Goal: Information Seeking & Learning: Check status

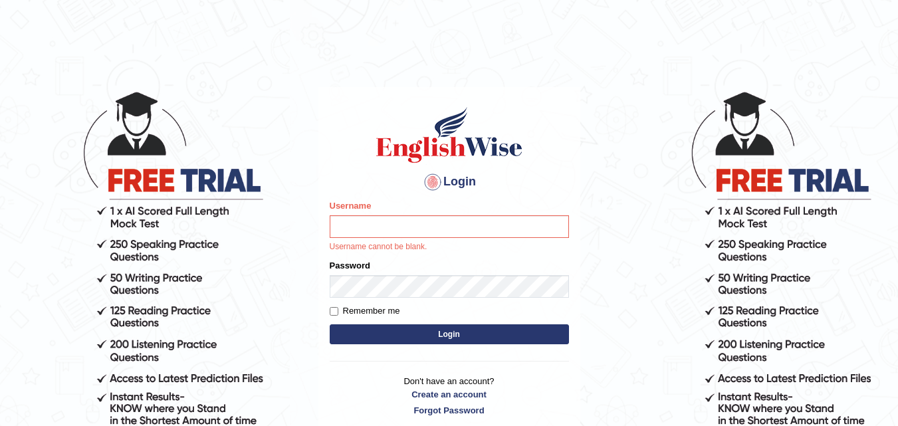
click at [361, 229] on input "Username" at bounding box center [449, 226] width 239 height 23
type input "bijayathapa"
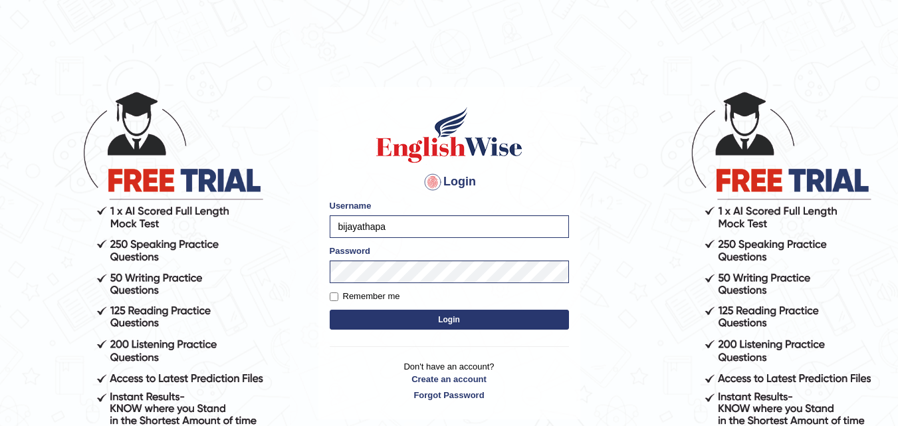
click at [434, 319] on button "Login" at bounding box center [449, 320] width 239 height 20
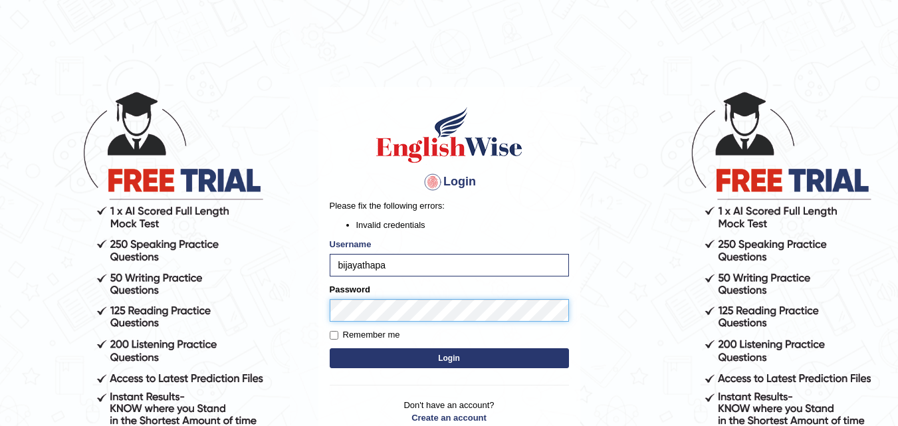
click at [330, 348] on button "Login" at bounding box center [449, 358] width 239 height 20
click at [271, 305] on body "Login Please fix the following errors: Invalid credentials Username bijayathapa…" at bounding box center [449, 258] width 898 height 426
click at [330, 348] on button "Login" at bounding box center [449, 358] width 239 height 20
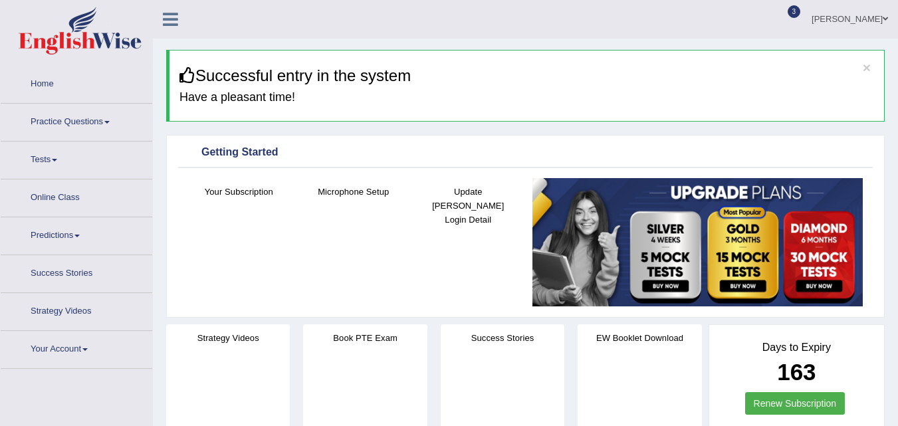
click at [38, 138] on ul "Home Practice Questions Speaking Practice Read Aloud Repeat Sentence Describe I…" at bounding box center [77, 217] width 152 height 303
click at [62, 164] on link "Tests" at bounding box center [77, 158] width 152 height 33
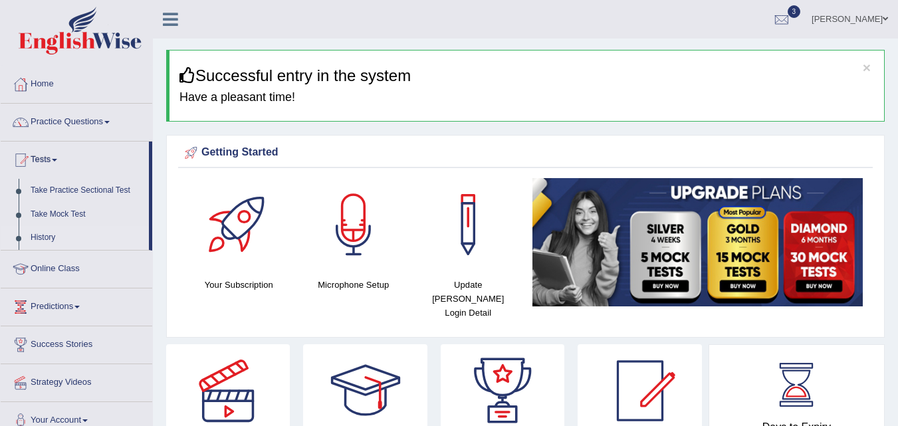
click at [41, 233] on link "History" at bounding box center [87, 238] width 124 height 24
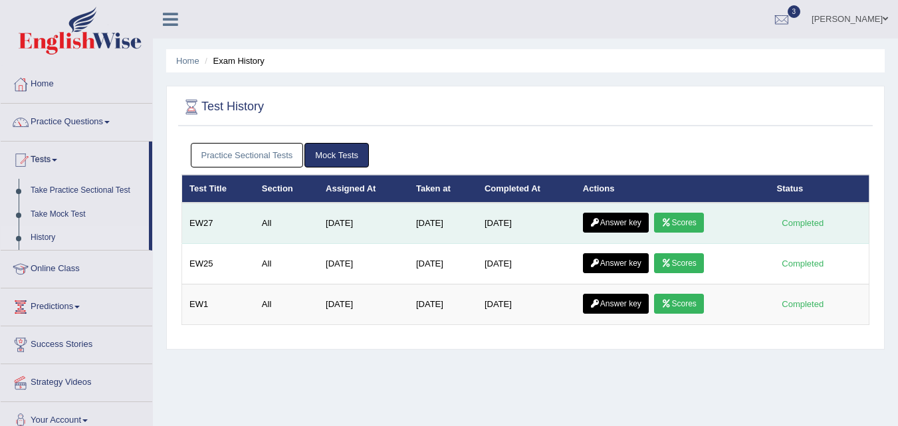
drag, startPoint x: 0, startPoint y: 0, endPoint x: 676, endPoint y: 223, distance: 711.5
click at [671, 223] on icon at bounding box center [666, 223] width 10 height 8
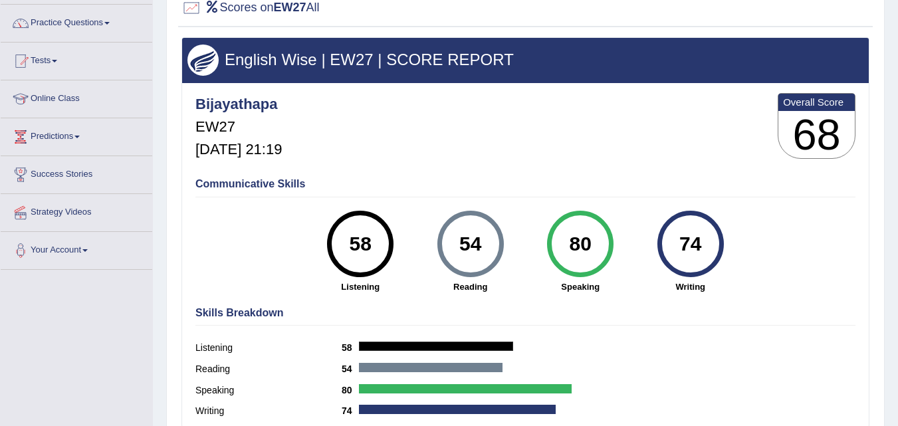
scroll to position [94, 0]
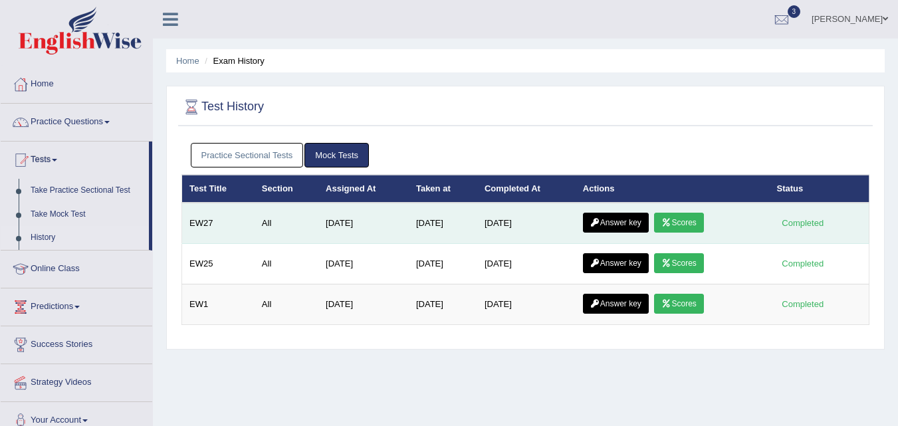
click at [611, 227] on link "Answer key" at bounding box center [616, 223] width 66 height 20
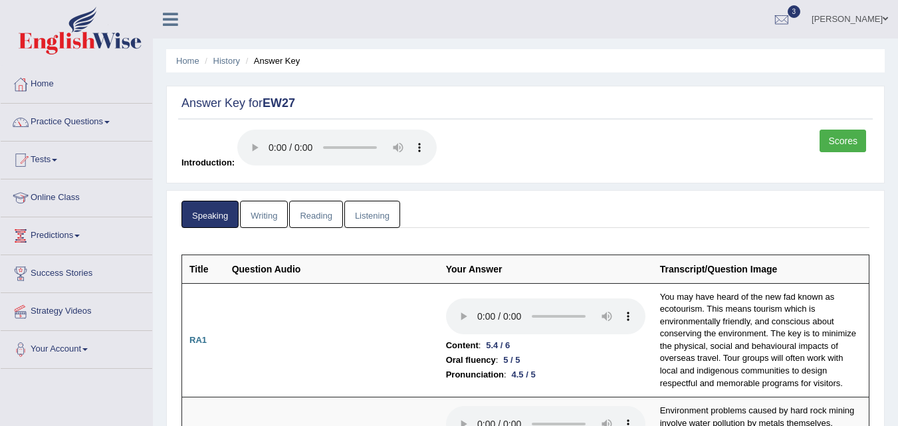
click at [254, 213] on link "Writing" at bounding box center [264, 214] width 48 height 27
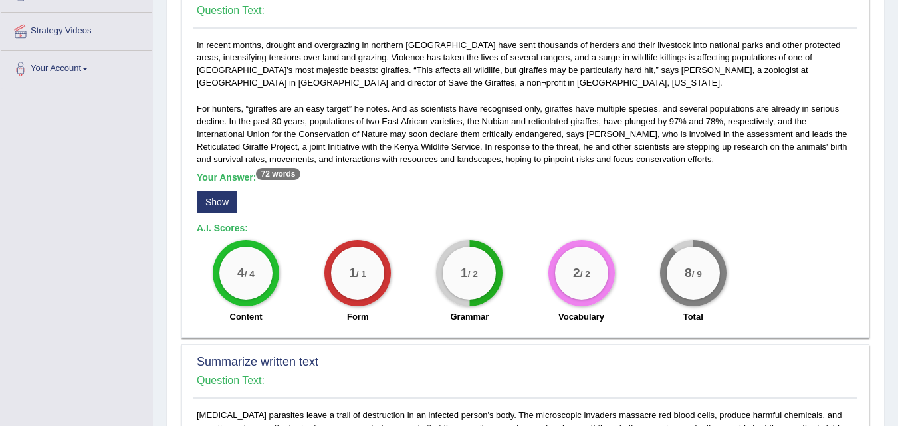
scroll to position [264, 0]
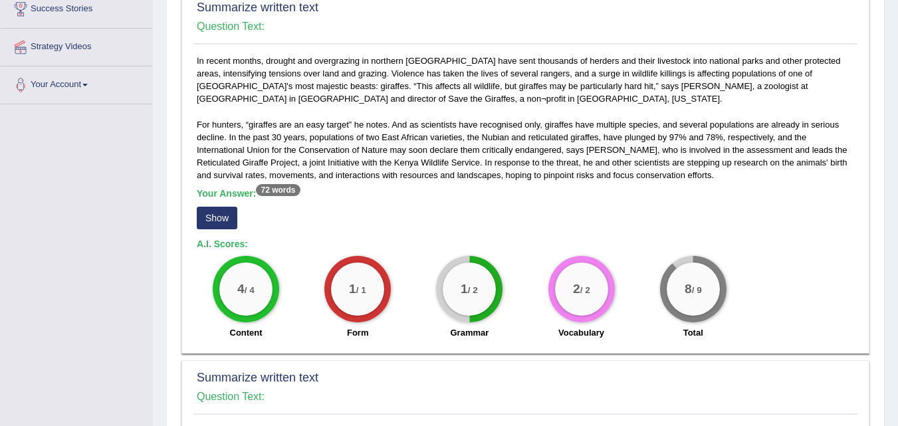
click at [212, 220] on button "Show" at bounding box center [217, 218] width 41 height 23
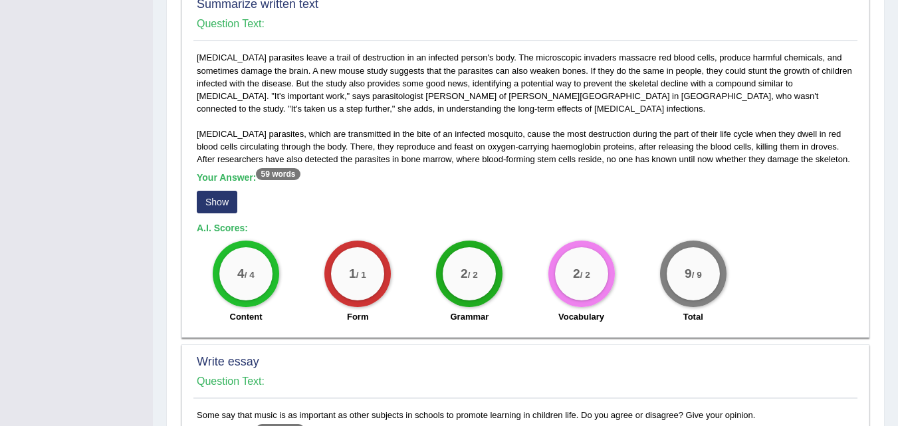
scroll to position [661, 0]
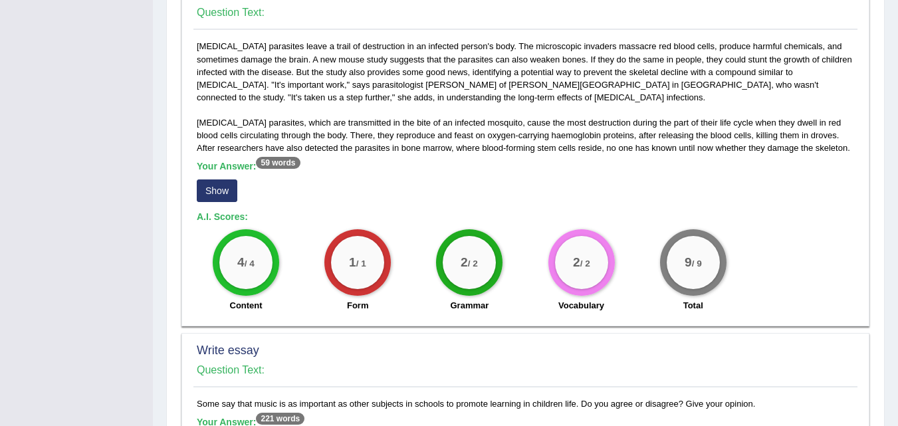
click at [231, 185] on button "Show" at bounding box center [217, 190] width 41 height 23
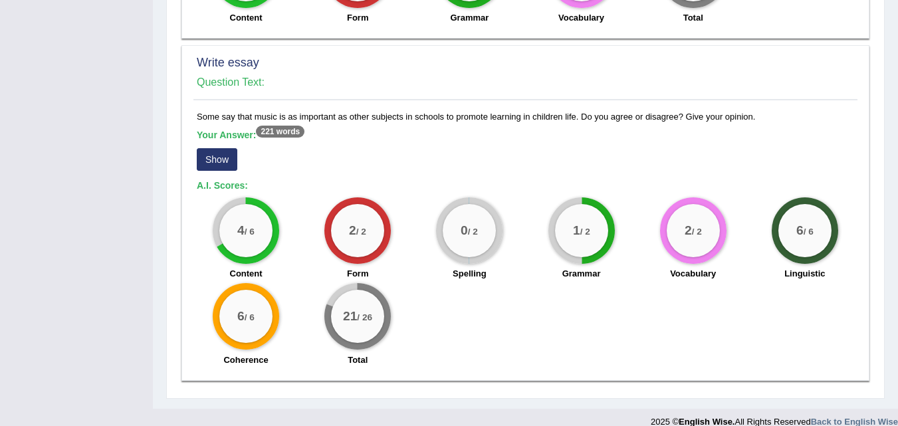
scroll to position [956, 0]
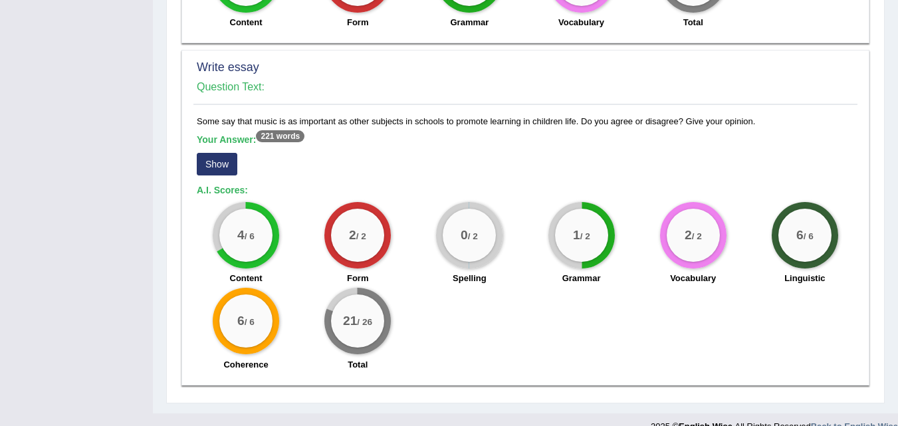
click at [220, 163] on button "Show" at bounding box center [217, 164] width 41 height 23
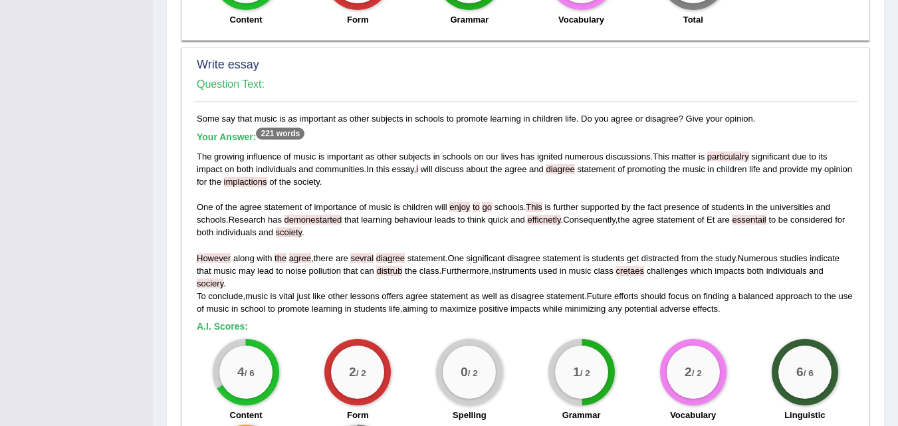
scroll to position [962, 0]
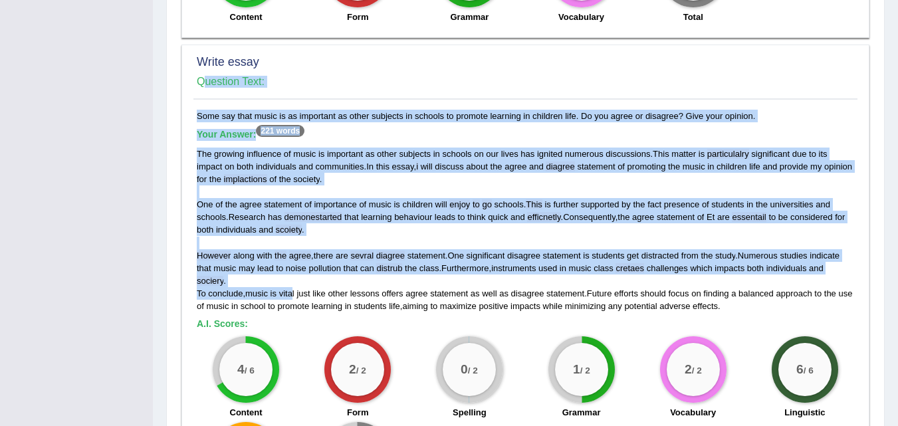
drag, startPoint x: 192, startPoint y: 288, endPoint x: 293, endPoint y: 298, distance: 101.4
click at [293, 298] on div "Write essay Question Text: Some say that music is as important as other subject…" at bounding box center [525, 282] width 688 height 474
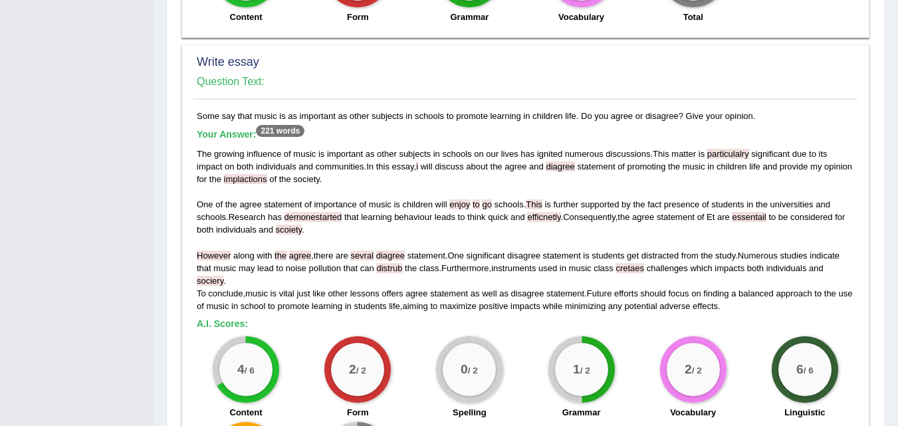
click at [304, 326] on h5 "A.I. Scores:" at bounding box center [525, 324] width 657 height 10
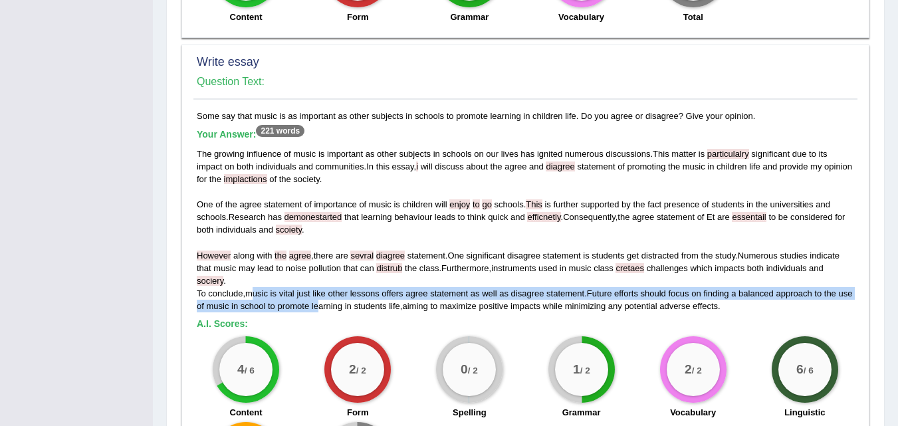
drag, startPoint x: 253, startPoint y: 296, endPoint x: 337, endPoint y: 301, distance: 83.9
click at [337, 301] on div "The growing influence of music is important as other subjects in schools on our…" at bounding box center [525, 230] width 657 height 165
drag, startPoint x: 687, startPoint y: 118, endPoint x: 734, endPoint y: 120, distance: 47.3
click at [734, 120] on div "Some say that music is as important as other subjects in schools to promote lea…" at bounding box center [525, 311] width 664 height 402
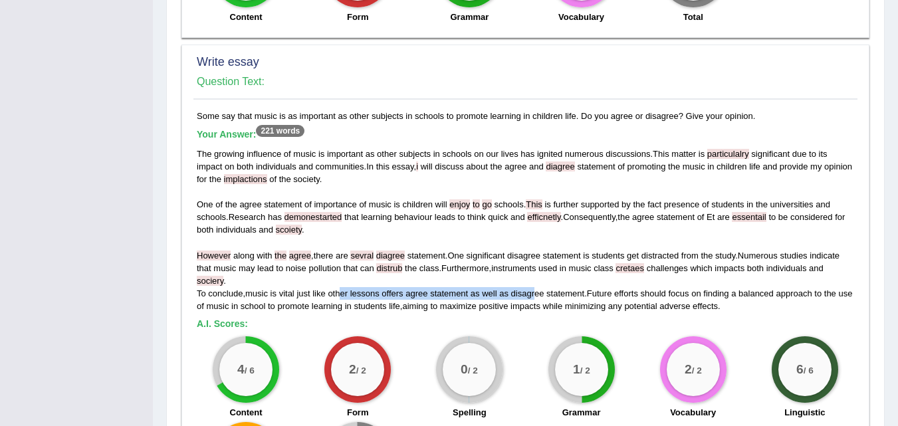
drag, startPoint x: 344, startPoint y: 289, endPoint x: 536, endPoint y: 298, distance: 192.2
click at [536, 298] on div "The growing influence of music is important as other subjects in schools on our…" at bounding box center [525, 230] width 657 height 165
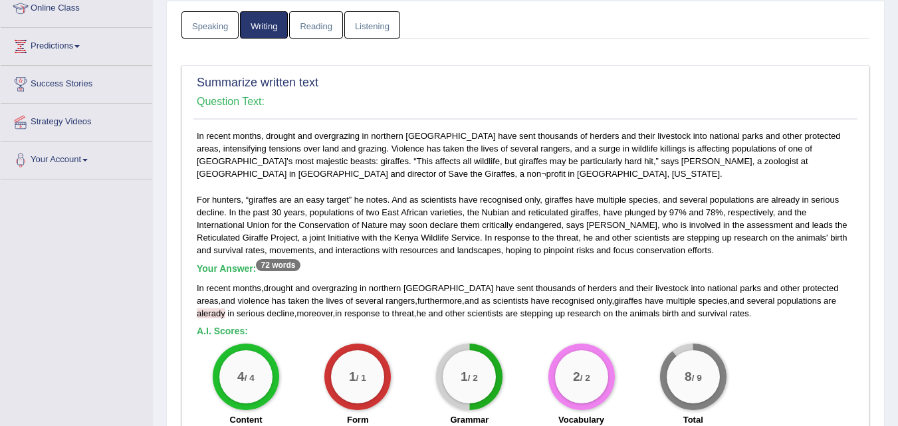
scroll to position [0, 0]
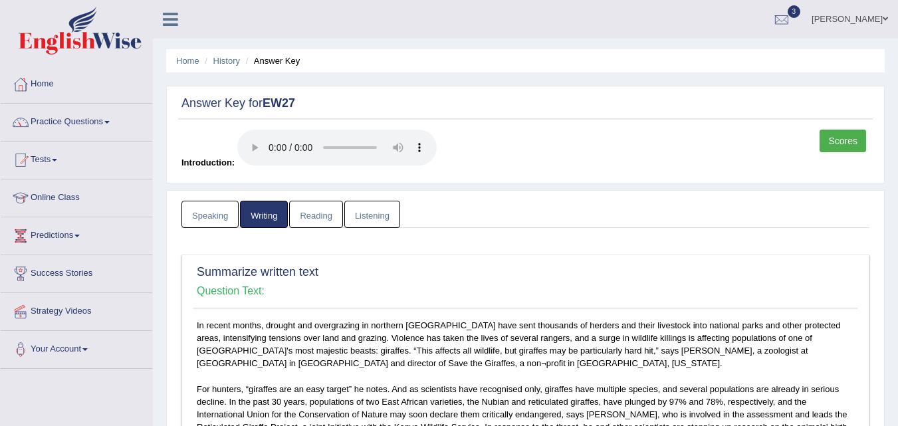
click at [313, 211] on link "Reading" at bounding box center [315, 214] width 53 height 27
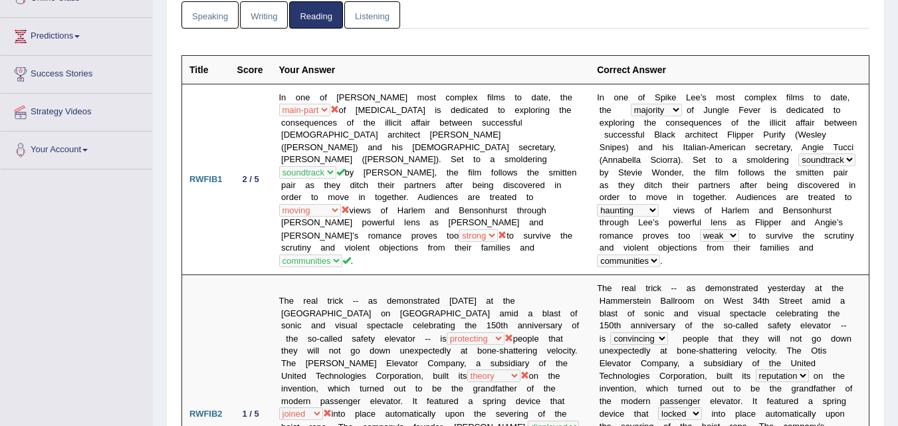
scroll to position [205, 0]
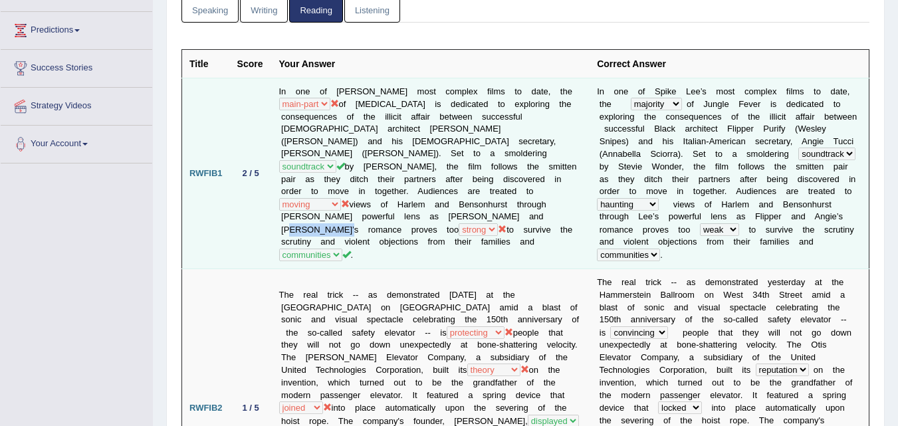
drag, startPoint x: 381, startPoint y: 218, endPoint x: 427, endPoint y: 219, distance: 45.2
click at [427, 219] on td "In one of [PERSON_NAME] most complex films to date, the majority most main-part…" at bounding box center [431, 173] width 318 height 191
click at [480, 229] on td "In one of [PERSON_NAME] most complex films to date, the majority most main-part…" at bounding box center [431, 173] width 318 height 191
click at [377, 243] on td "In one of [PERSON_NAME] most complex films to date, the majority most main-part…" at bounding box center [431, 173] width 318 height 191
click at [563, 242] on td "In one of [PERSON_NAME] most complex films to date, the majority most main-part…" at bounding box center [431, 173] width 318 height 191
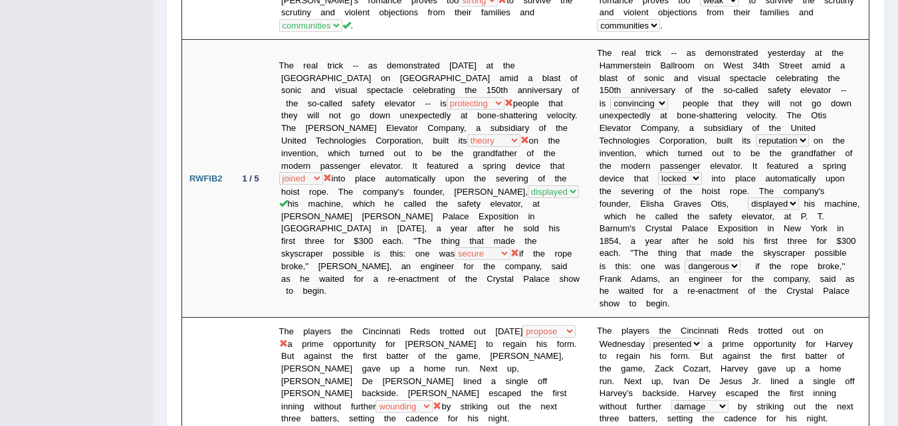
scroll to position [429, 0]
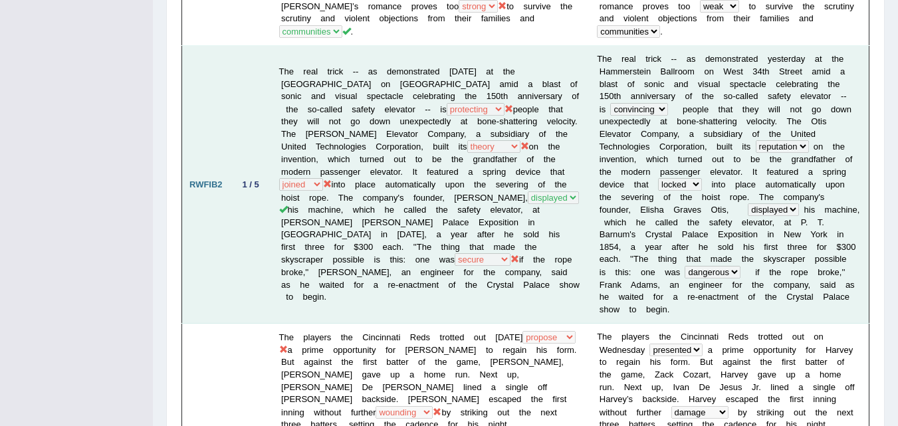
click at [449, 138] on td "The real trick -- as demonstrated [DATE] at the [GEOGRAPHIC_DATA] on [GEOGRAPHI…" at bounding box center [431, 185] width 318 height 278
click at [274, 144] on td "The real trick -- as demonstrated [DATE] at the [GEOGRAPHIC_DATA] on [GEOGRAPHI…" at bounding box center [431, 185] width 318 height 278
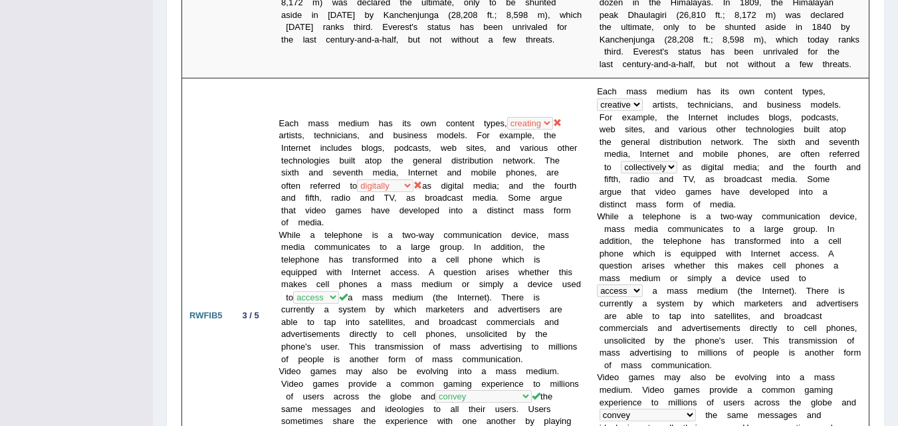
scroll to position [1386, 0]
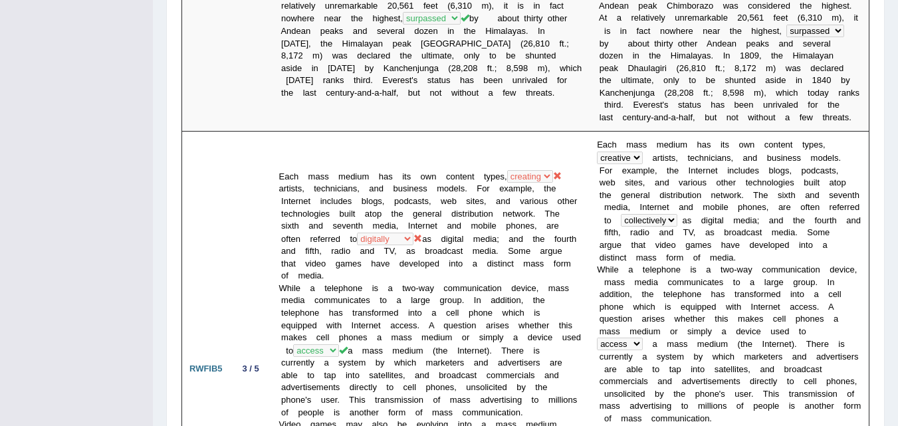
drag, startPoint x: 889, startPoint y: 194, endPoint x: 907, endPoint y: 145, distance: 52.3
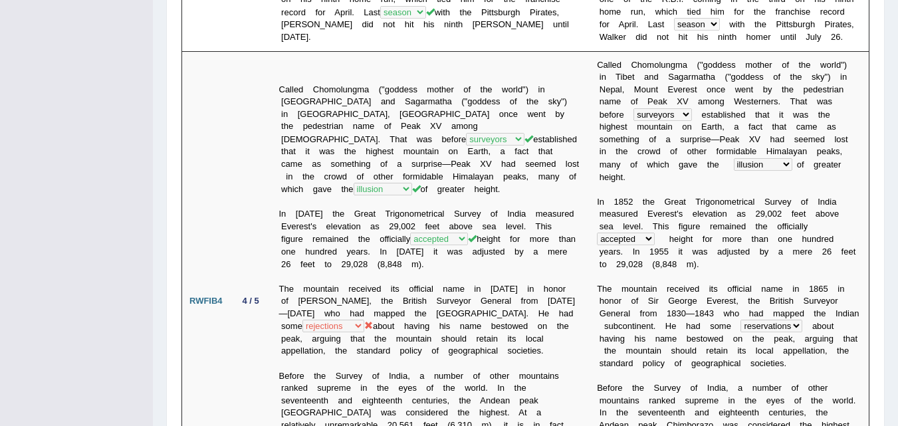
scroll to position [185, 0]
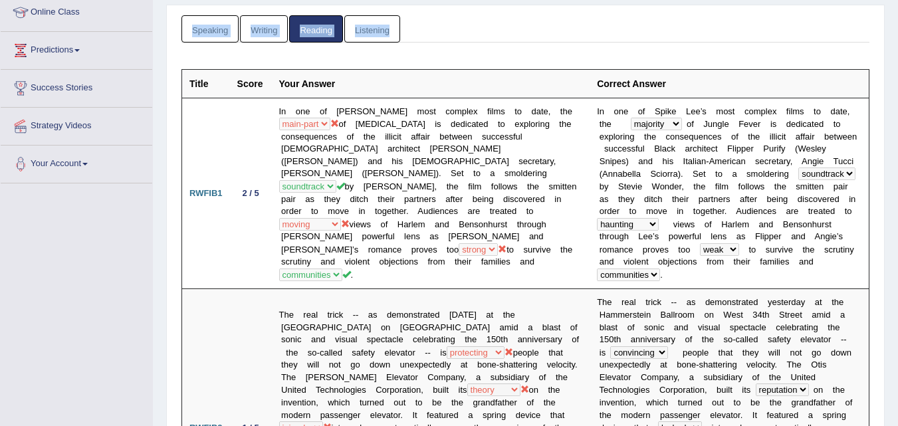
click at [459, 71] on th "Your Answer" at bounding box center [431, 83] width 318 height 29
click at [387, 39] on link "Listening" at bounding box center [372, 28] width 56 height 27
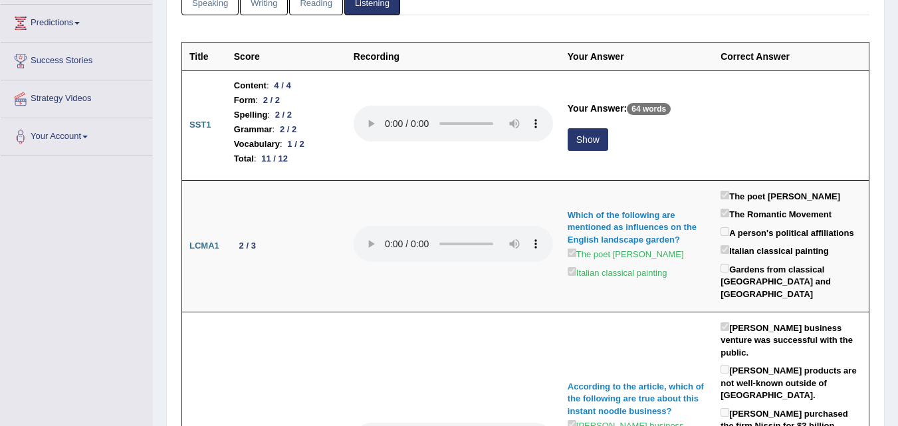
scroll to position [206, 0]
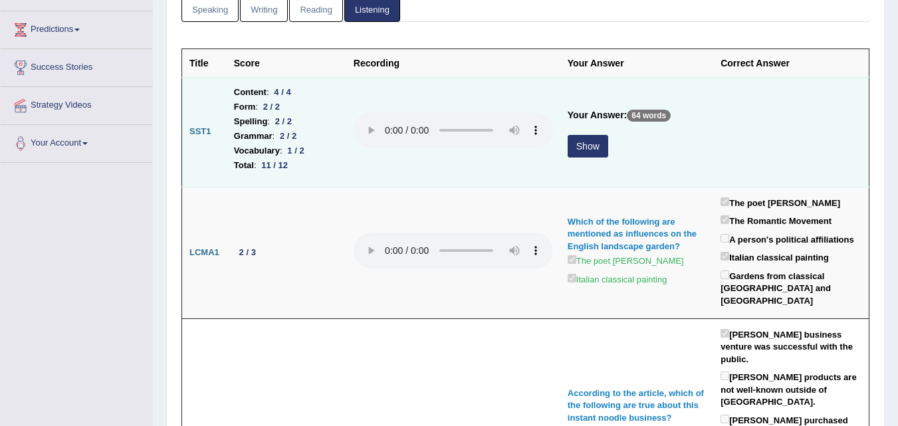
click at [589, 144] on button "Show" at bounding box center [588, 146] width 41 height 23
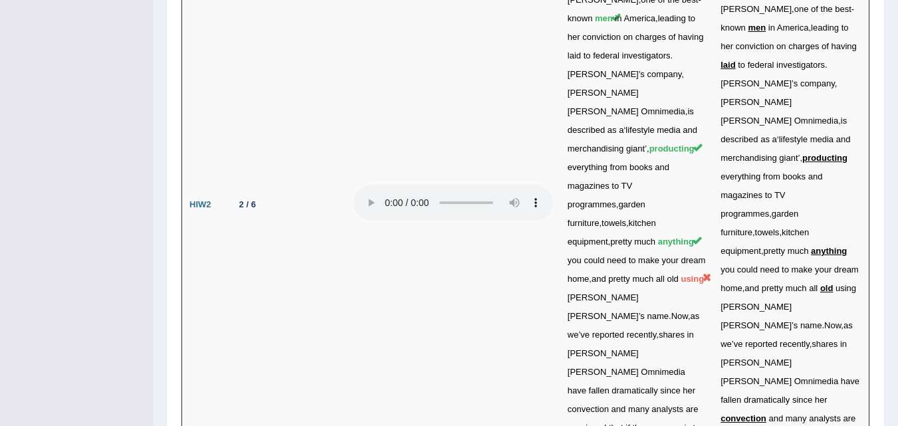
scroll to position [3850, 0]
